Goal: Communication & Community: Answer question/provide support

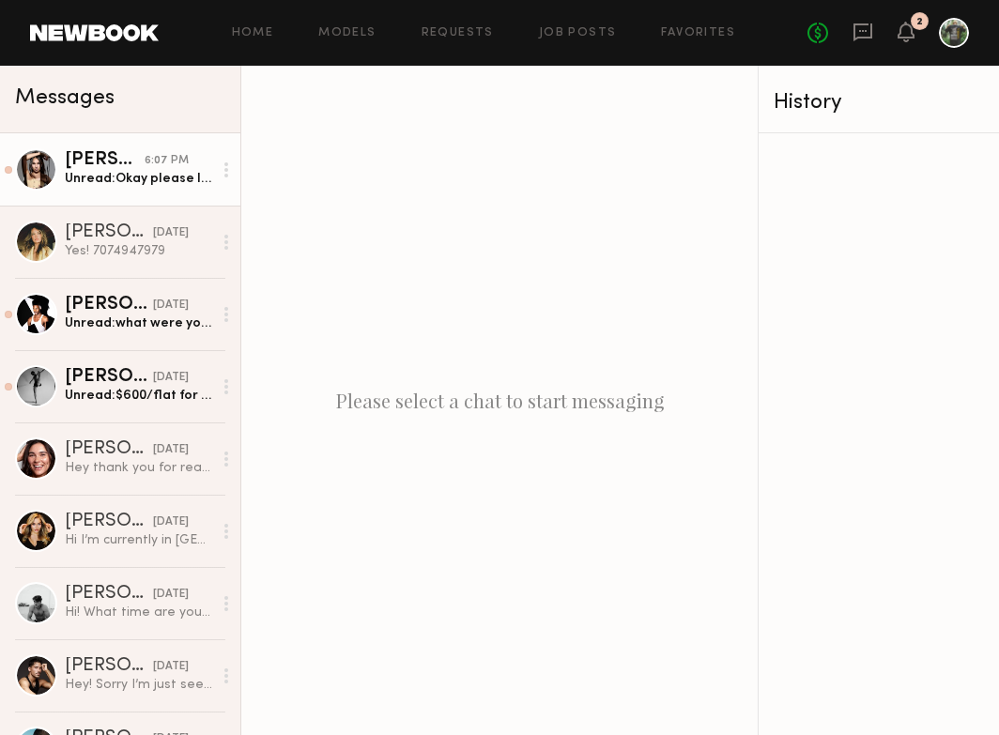
click at [168, 178] on div "Unread: Okay please let me know" at bounding box center [138, 179] width 147 height 18
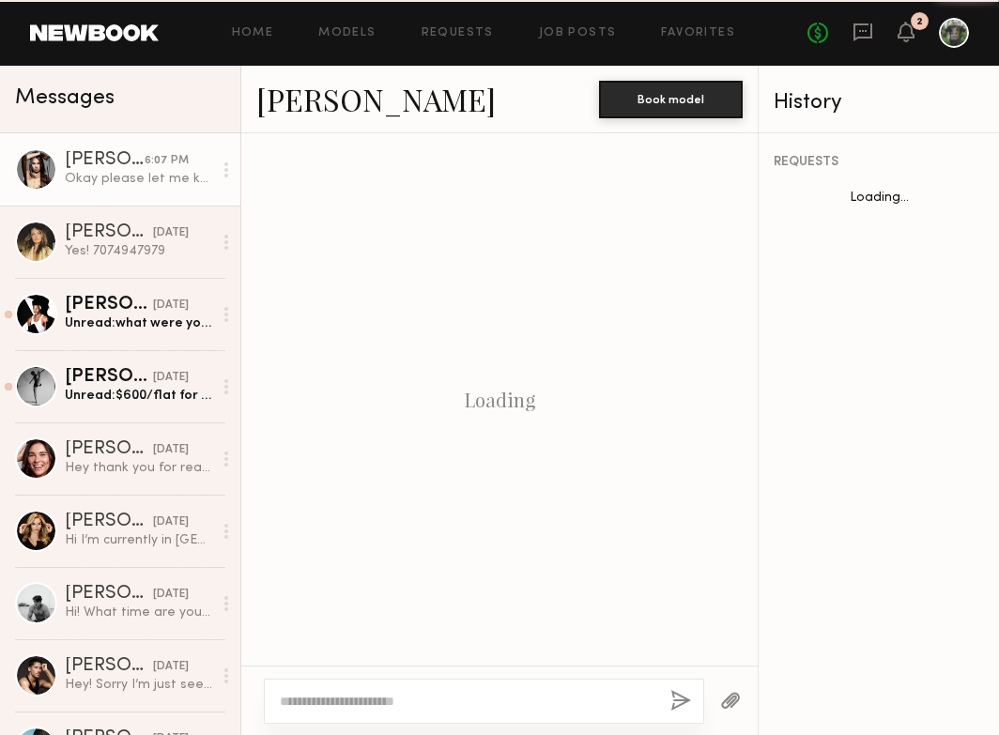
scroll to position [1631, 0]
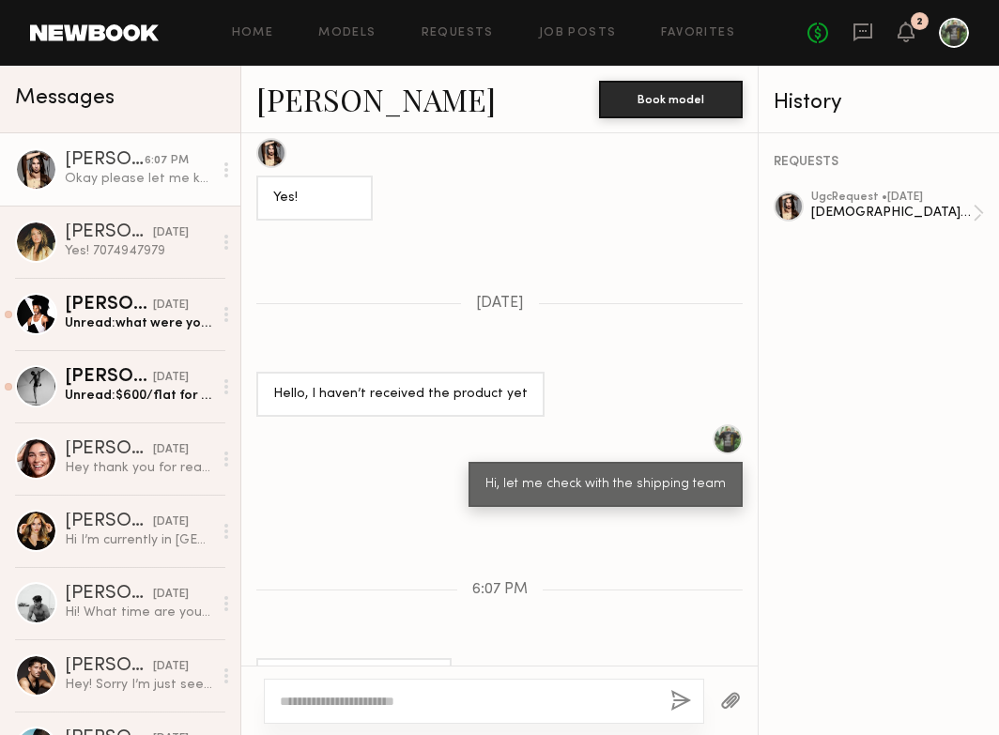
click at [419, 696] on textarea at bounding box center [468, 701] width 376 height 19
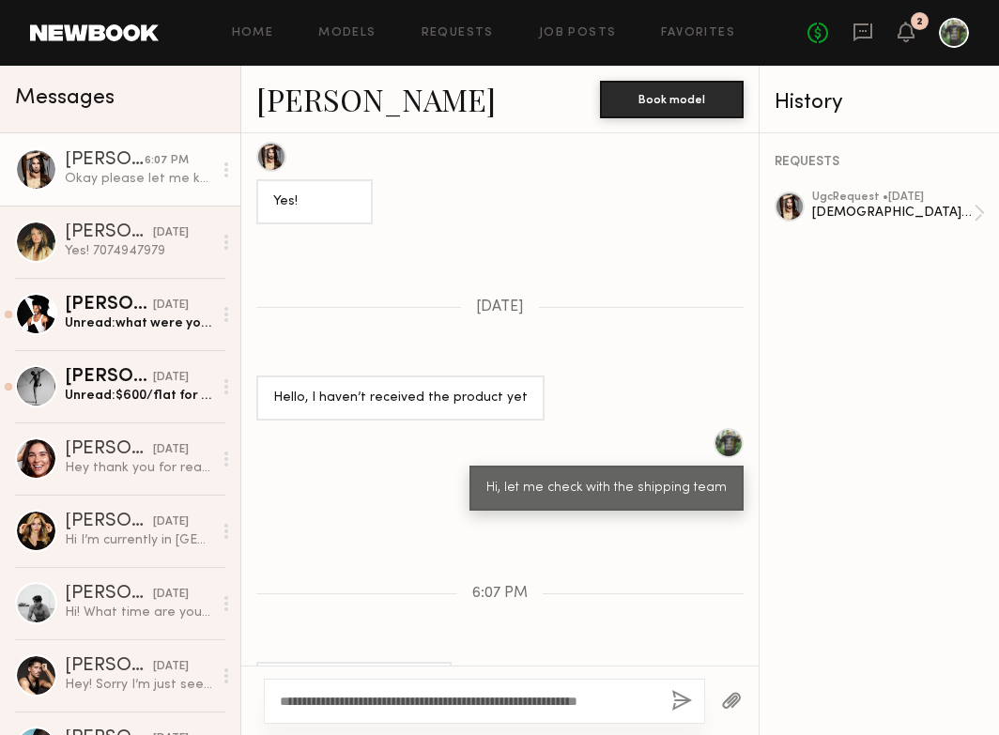
type textarea "**********"
click at [676, 699] on button "button" at bounding box center [682, 701] width 21 height 23
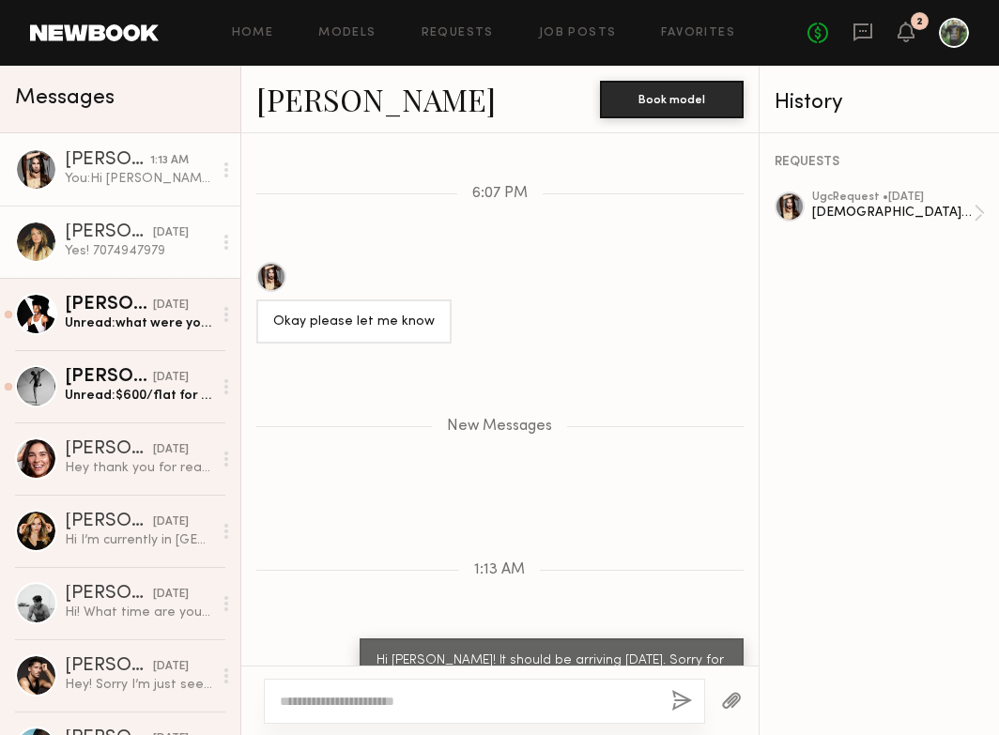
click at [45, 240] on div at bounding box center [36, 242] width 42 height 42
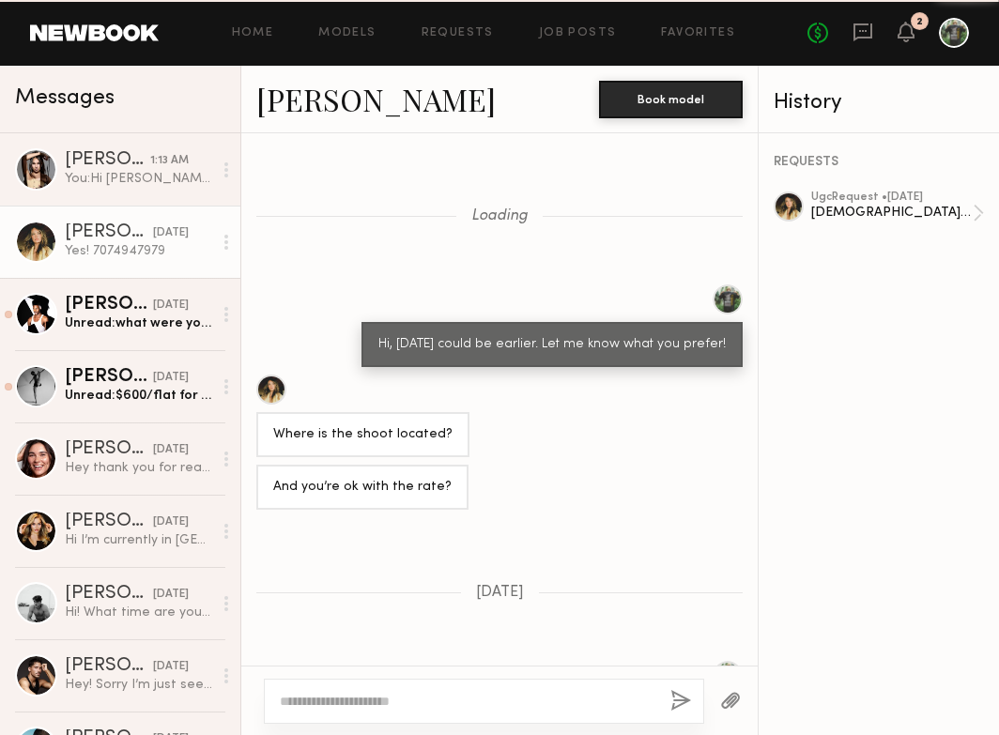
scroll to position [1093, 0]
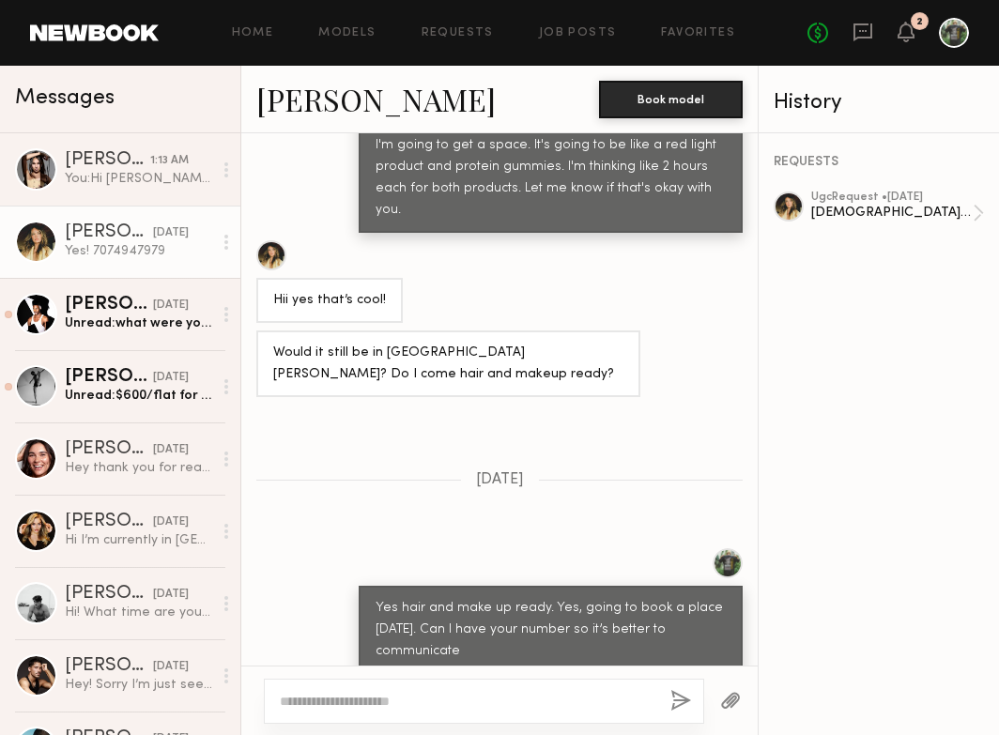
click at [290, 110] on link "[PERSON_NAME]" at bounding box center [376, 99] width 240 height 40
